Goal: Task Accomplishment & Management: Use online tool/utility

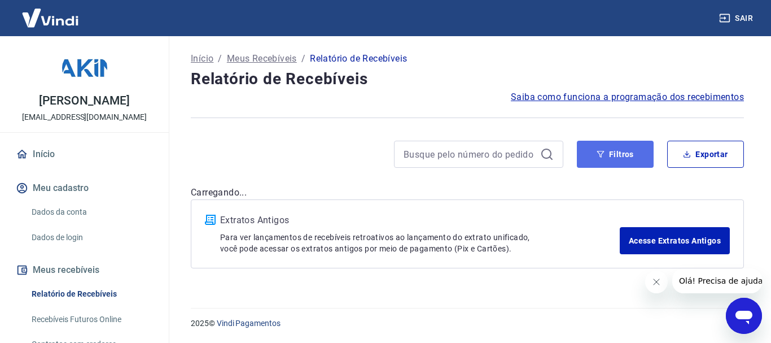
click at [622, 152] on button "Filtros" at bounding box center [615, 154] width 77 height 27
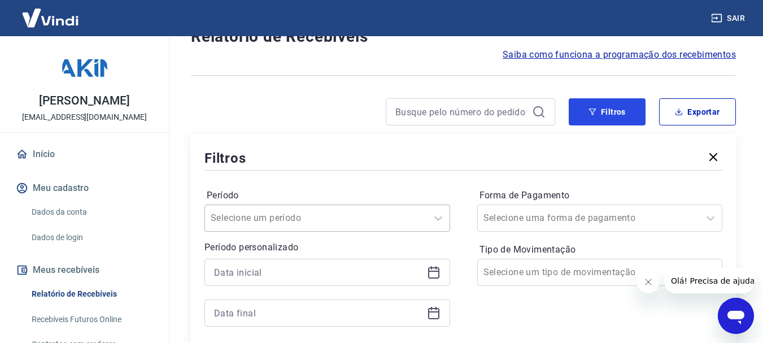
scroll to position [226, 0]
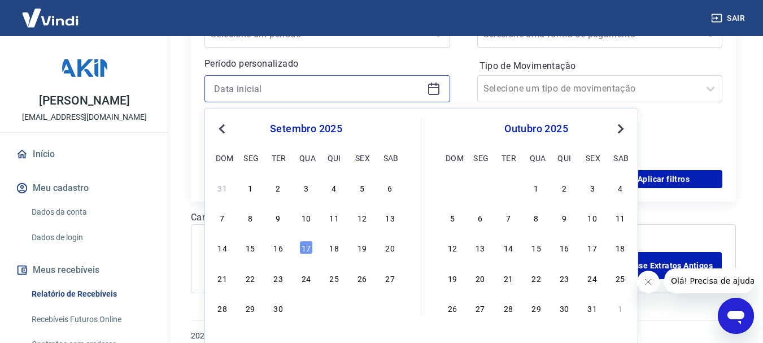
click at [266, 88] on input at bounding box center [318, 88] width 208 height 17
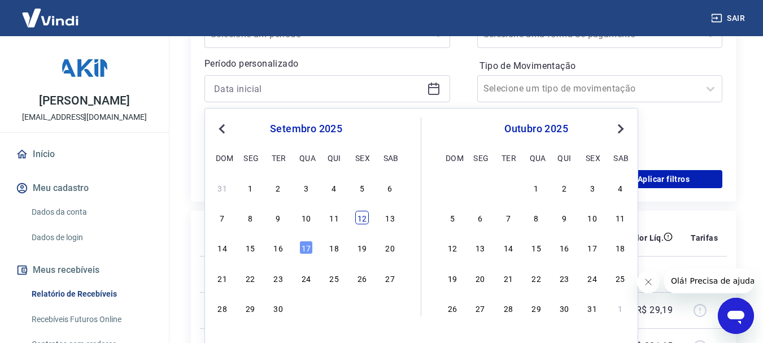
click at [362, 217] on div "12" at bounding box center [362, 218] width 14 height 14
type input "[DATE]"
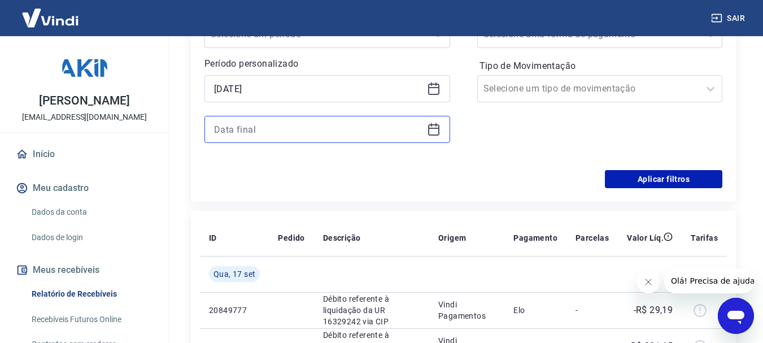
click at [371, 136] on input at bounding box center [318, 129] width 208 height 17
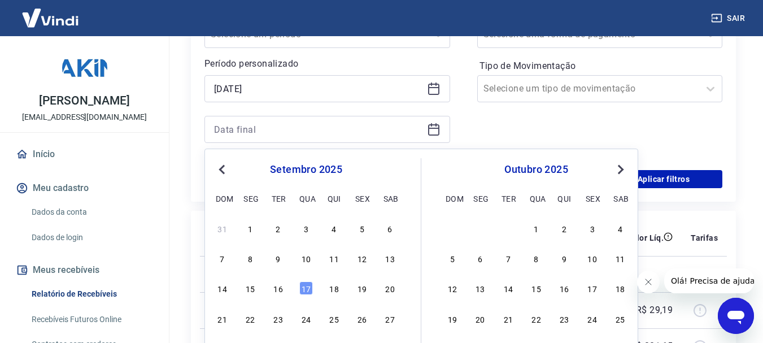
click at [285, 290] on div "14 15 16 17 18 19 20" at bounding box center [306, 288] width 184 height 16
click at [316, 288] on div "14 15 16 17 18 19 20" at bounding box center [306, 288] width 184 height 16
click at [309, 287] on div "17" at bounding box center [306, 288] width 14 height 14
type input "17/09/2025"
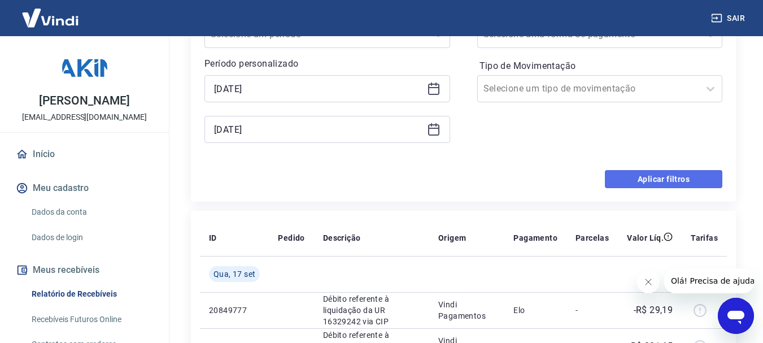
click at [701, 176] on button "Aplicar filtros" at bounding box center [663, 179] width 117 height 18
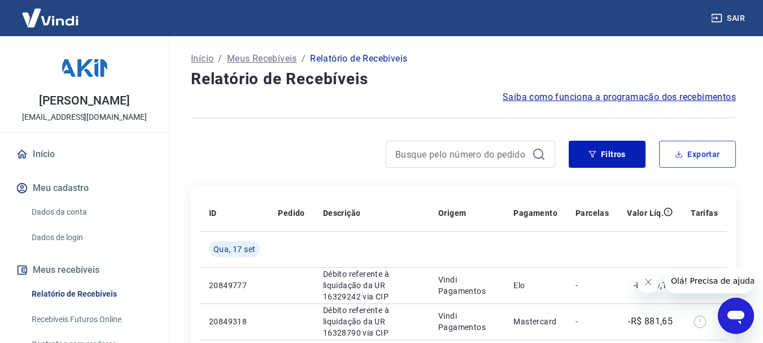
click at [688, 154] on button "Exportar" at bounding box center [697, 154] width 77 height 27
type input "12/09/2025"
type input "17/09/2025"
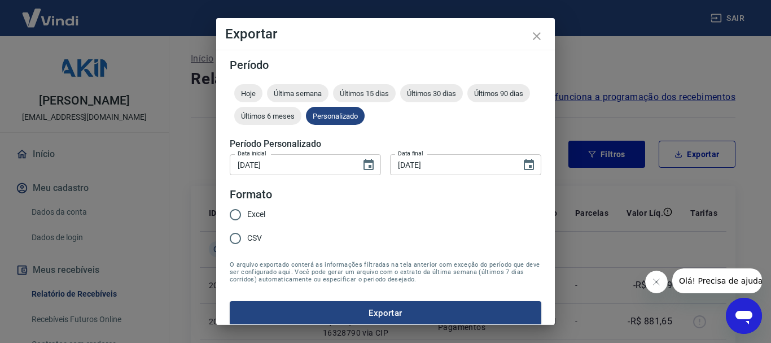
drag, startPoint x: 234, startPoint y: 208, endPoint x: 239, endPoint y: 221, distance: 14.2
click at [234, 209] on input "Excel" at bounding box center [236, 215] width 24 height 24
radio input "true"
click at [340, 314] on button "Exportar" at bounding box center [386, 313] width 312 height 24
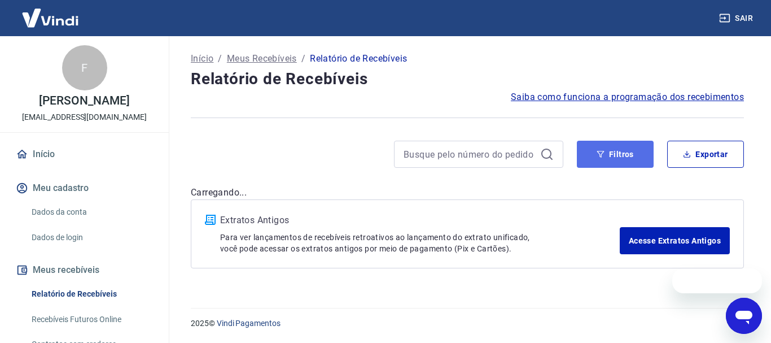
click at [600, 155] on icon "button" at bounding box center [600, 154] width 7 height 7
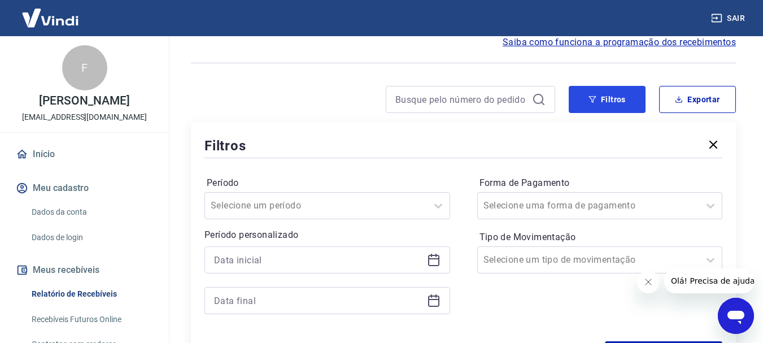
scroll to position [169, 0]
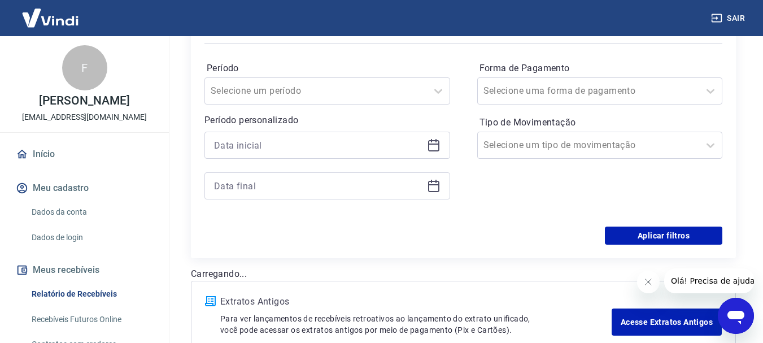
click at [338, 155] on div at bounding box center [327, 145] width 246 height 27
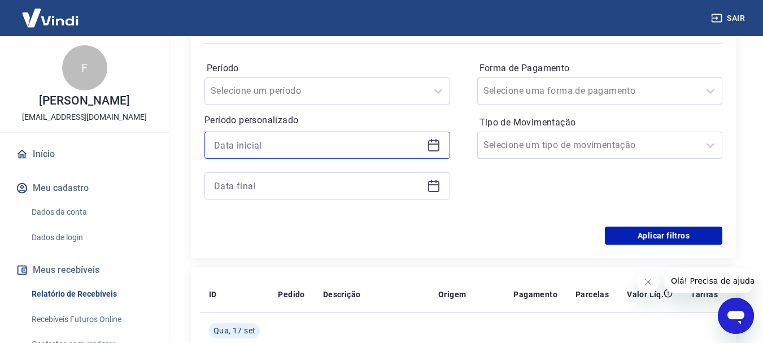
click at [340, 146] on input at bounding box center [318, 145] width 208 height 17
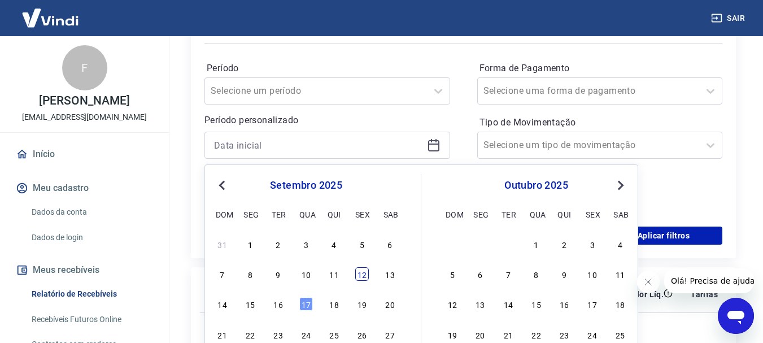
click at [362, 273] on div "12" at bounding box center [362, 274] width 14 height 14
type input "12/09/2025"
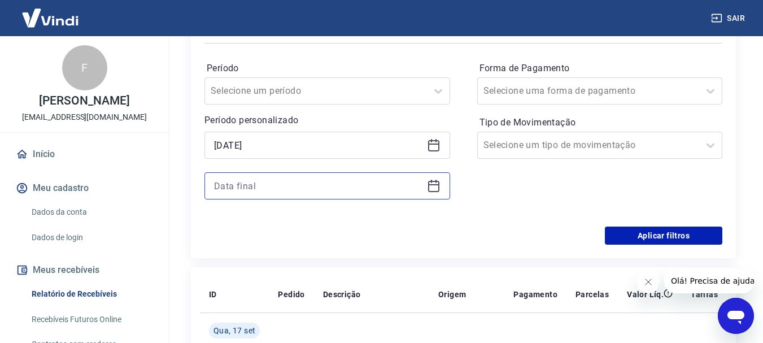
click at [403, 185] on input at bounding box center [318, 185] width 208 height 17
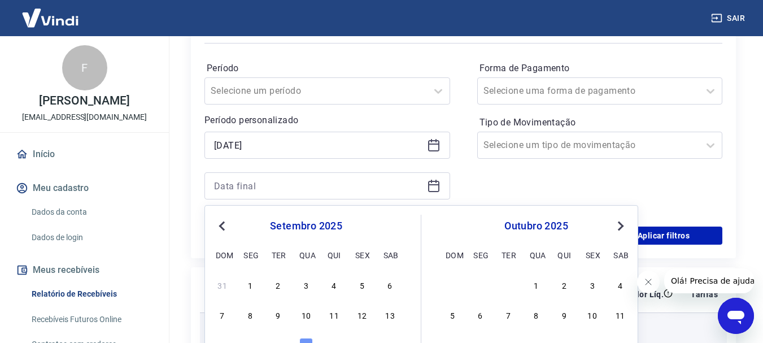
click at [308, 338] on div "17" at bounding box center [306, 345] width 14 height 14
type input "17/09/2025"
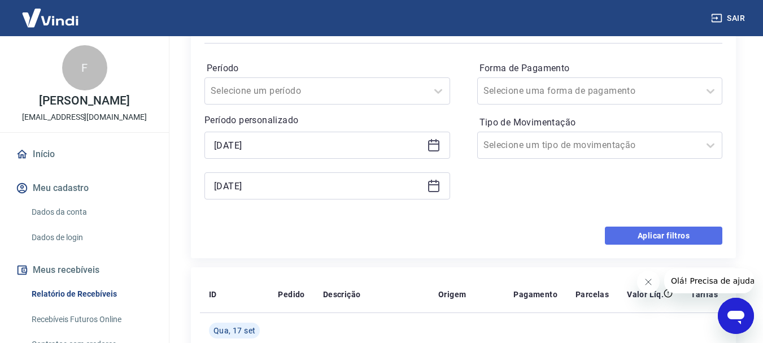
click at [632, 229] on button "Aplicar filtros" at bounding box center [663, 235] width 117 height 18
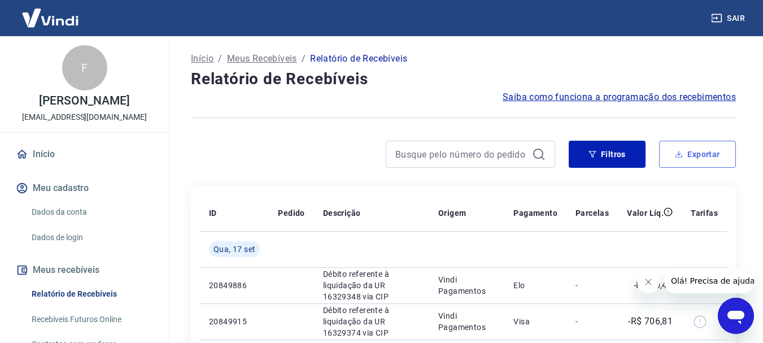
click at [690, 154] on button "Exportar" at bounding box center [697, 154] width 77 height 27
type input "12/09/2025"
type input "17/09/2025"
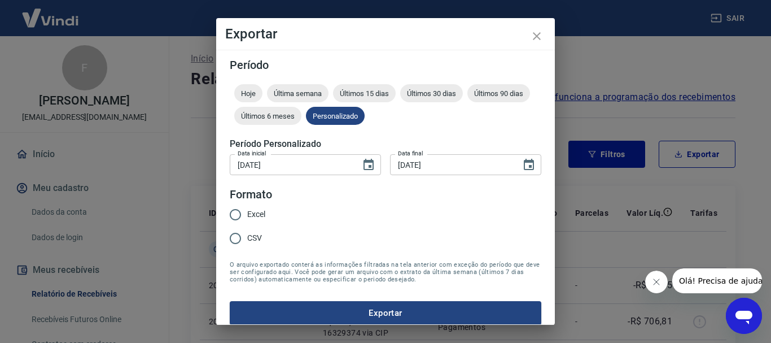
click at [233, 213] on input "Excel" at bounding box center [236, 215] width 24 height 24
radio input "true"
click at [330, 313] on button "Exportar" at bounding box center [386, 313] width 312 height 24
